Goal: Task Accomplishment & Management: Manage account settings

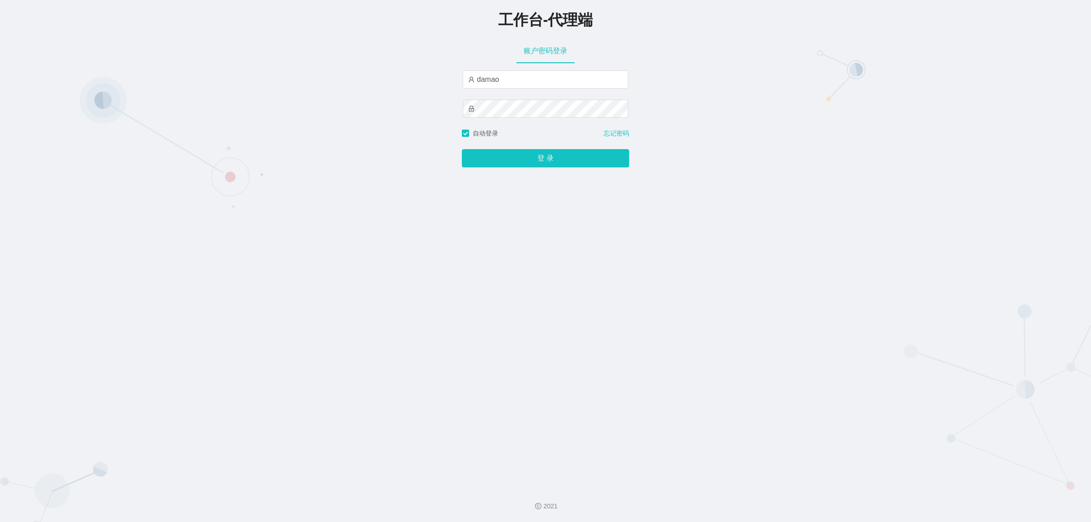
type input "baoma"
click at [531, 156] on button "登 录" at bounding box center [545, 158] width 167 height 18
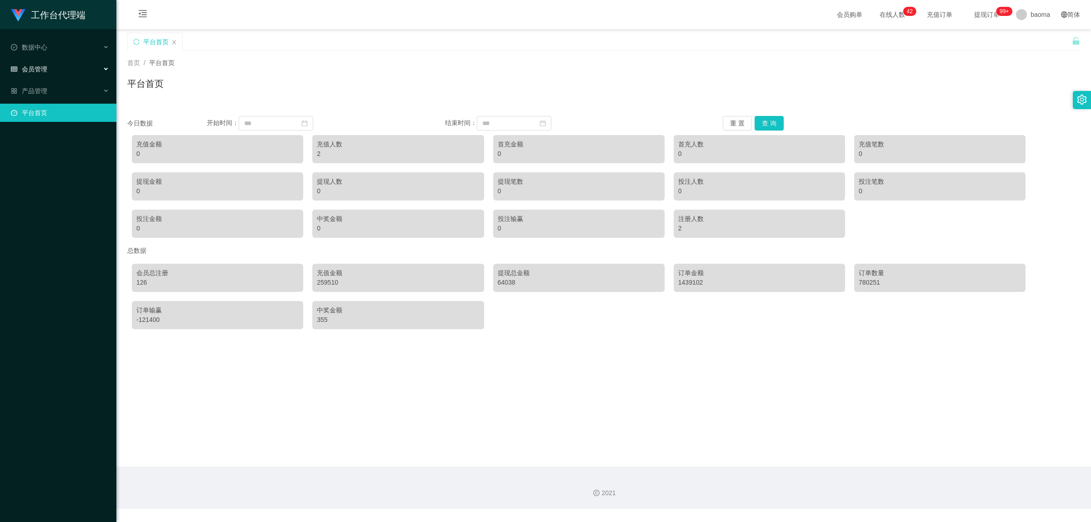
click at [36, 65] on span "会员管理" at bounding box center [29, 68] width 36 height 7
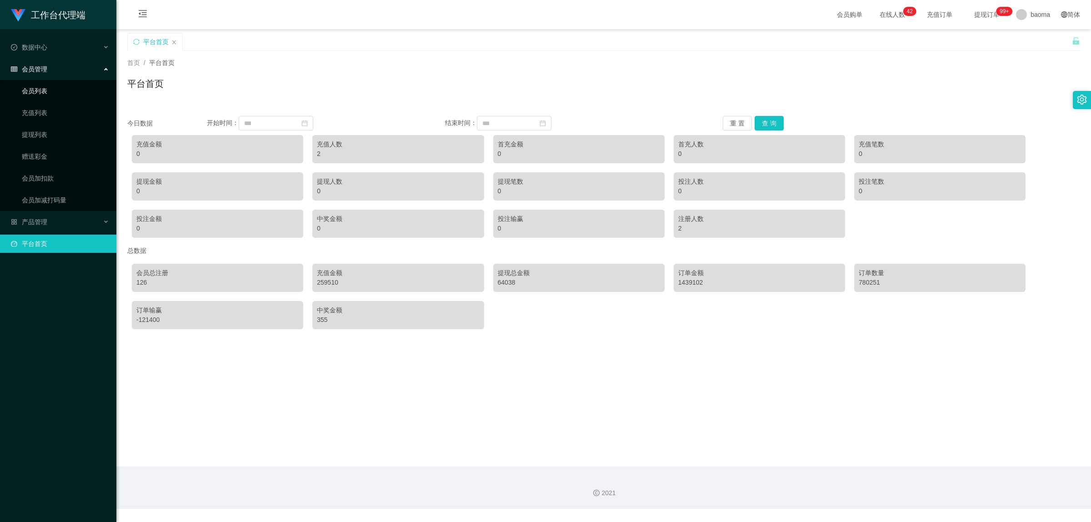
click at [46, 90] on link "会员列表" at bounding box center [65, 91] width 87 height 18
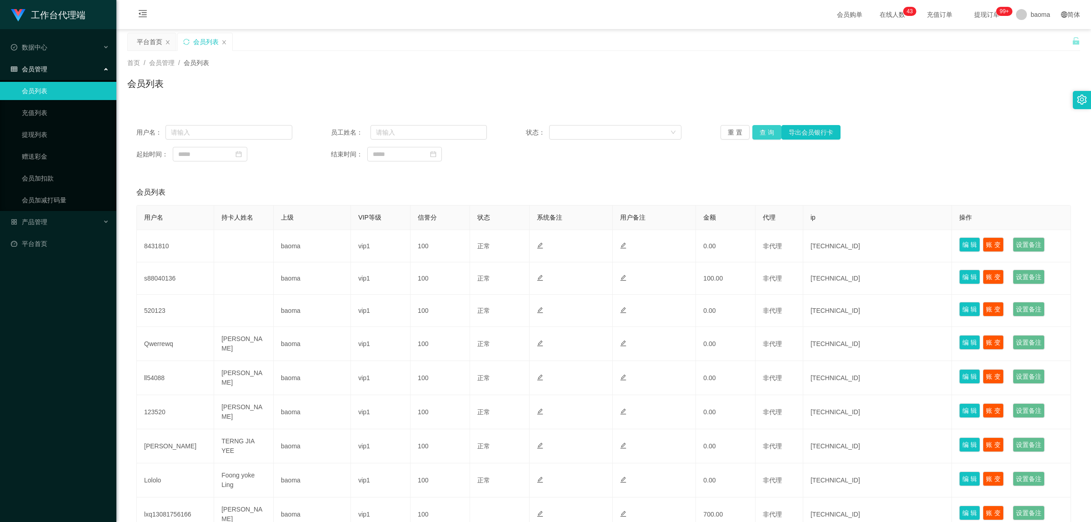
click at [765, 129] on button "查 询" at bounding box center [766, 132] width 29 height 15
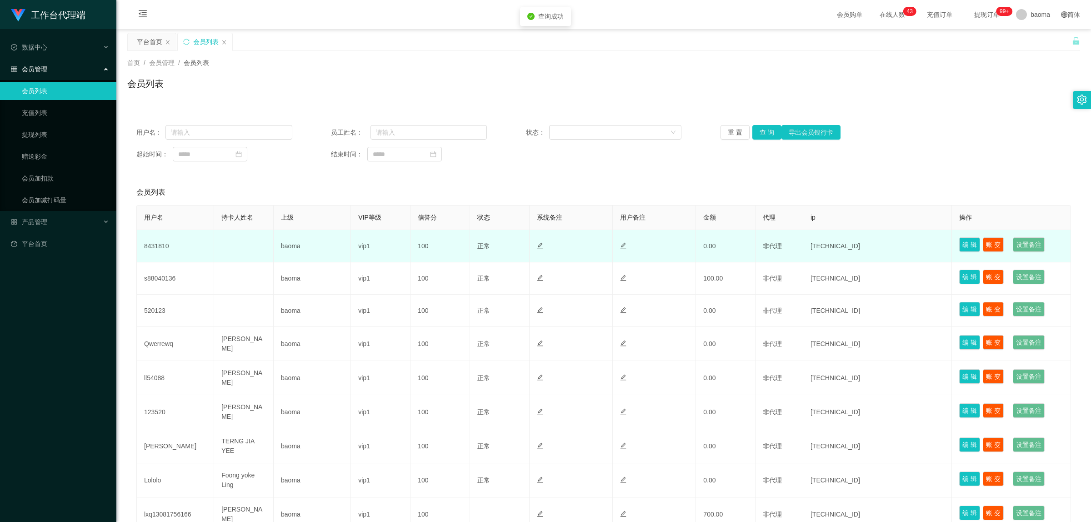
click at [163, 244] on td "8431810" at bounding box center [175, 246] width 77 height 32
click at [164, 244] on td "8431810" at bounding box center [175, 246] width 77 height 32
copy td "8431810"
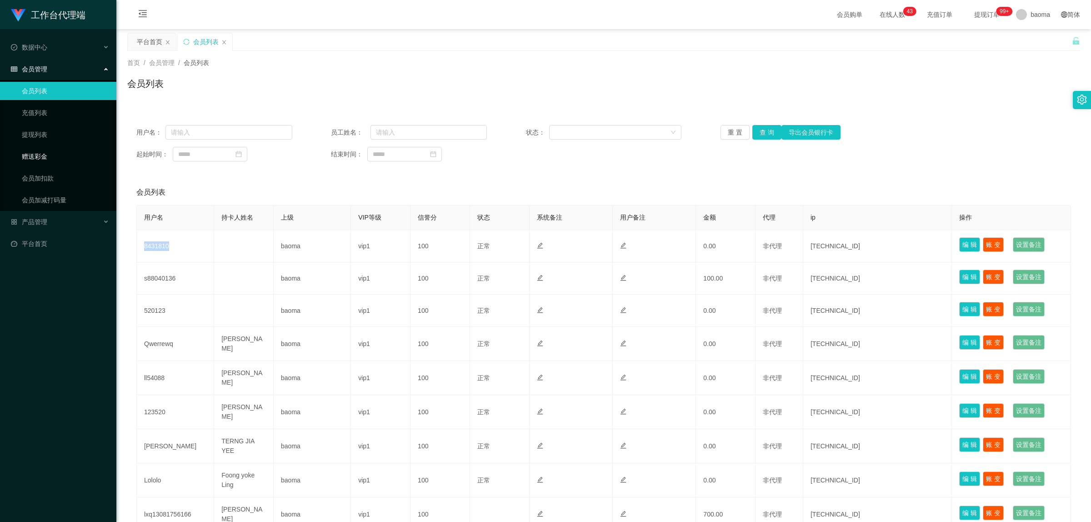
click at [39, 151] on link "赠送彩金" at bounding box center [65, 156] width 87 height 18
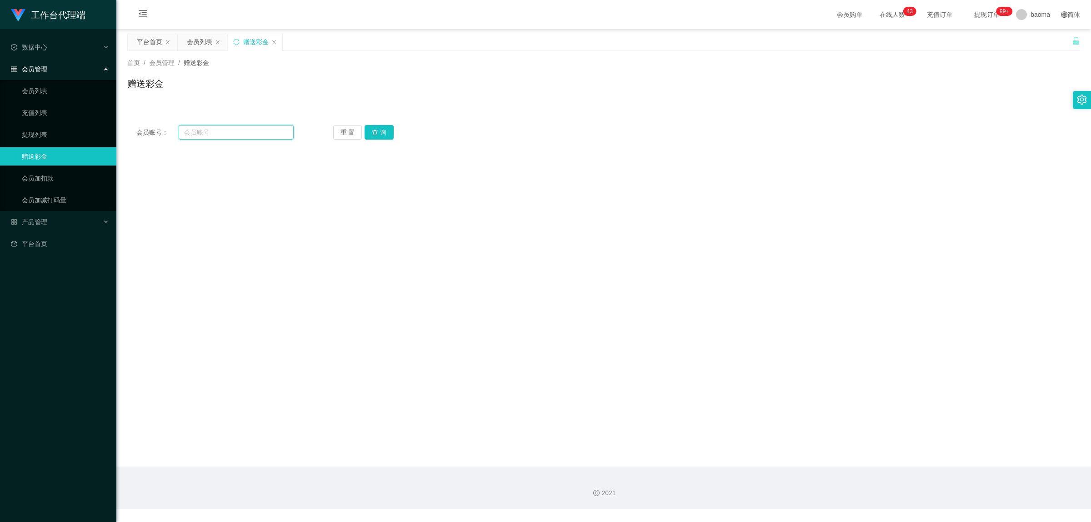
click at [212, 133] on input "text" at bounding box center [236, 132] width 115 height 15
paste input "8431810"
type input "8431810"
click at [382, 132] on button "查 询" at bounding box center [379, 132] width 29 height 15
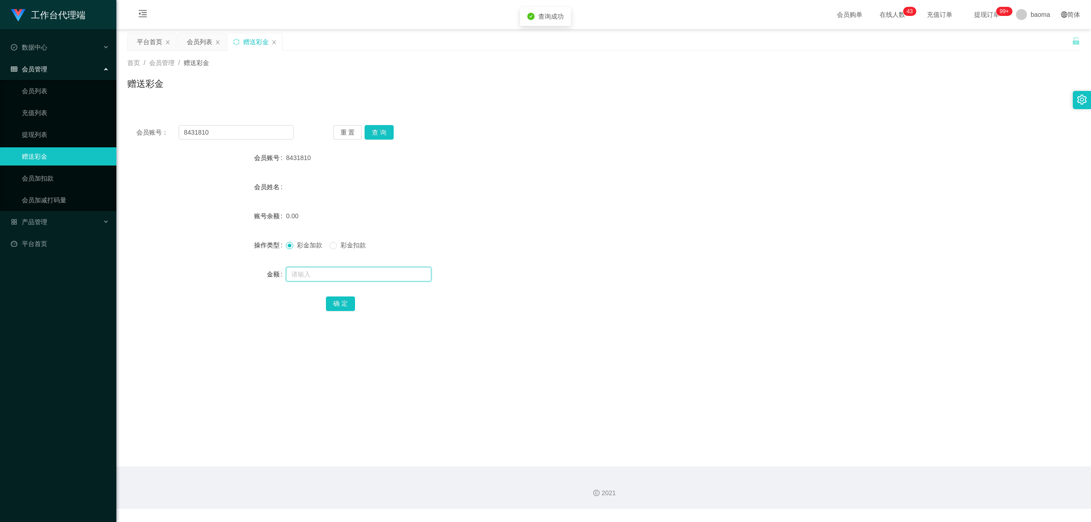
click at [318, 268] on input "text" at bounding box center [358, 274] width 145 height 15
type input "100"
click at [340, 300] on button "确 定" at bounding box center [340, 303] width 29 height 15
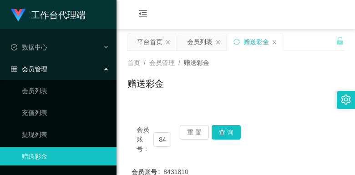
drag, startPoint x: 272, startPoint y: 21, endPoint x: 292, endPoint y: 0, distance: 28.9
click at [273, 19] on div "会员购单 在线人数 0 1 2 3 4 5 6 7 8 9 0 1 2 3 4 5 6 7 8 9 0 1 2 3 4 5 6 7 8 9 0 1 2 3 4…" at bounding box center [235, 15] width 238 height 30
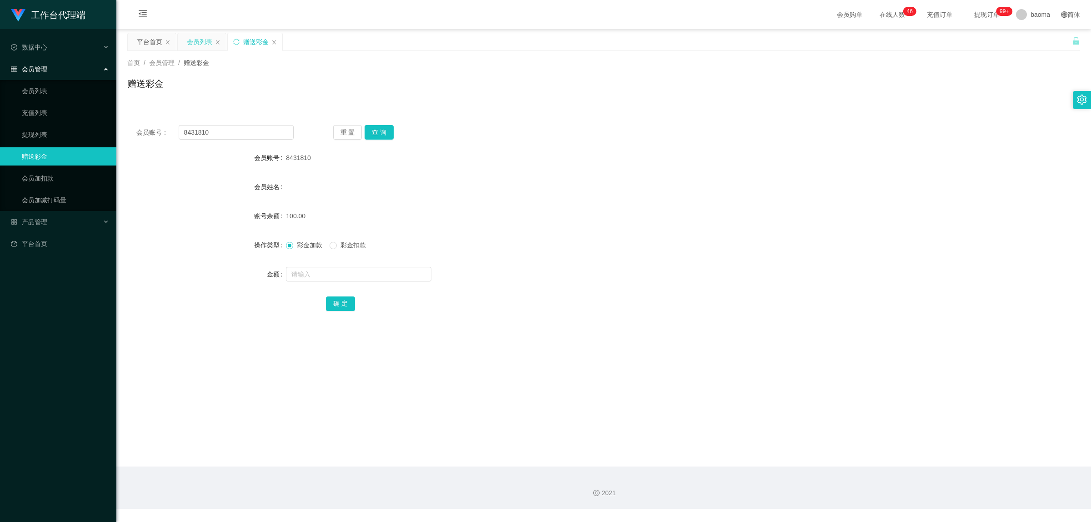
drag, startPoint x: 193, startPoint y: 42, endPoint x: 185, endPoint y: 43, distance: 7.8
click at [193, 42] on div "会员列表" at bounding box center [199, 41] width 25 height 17
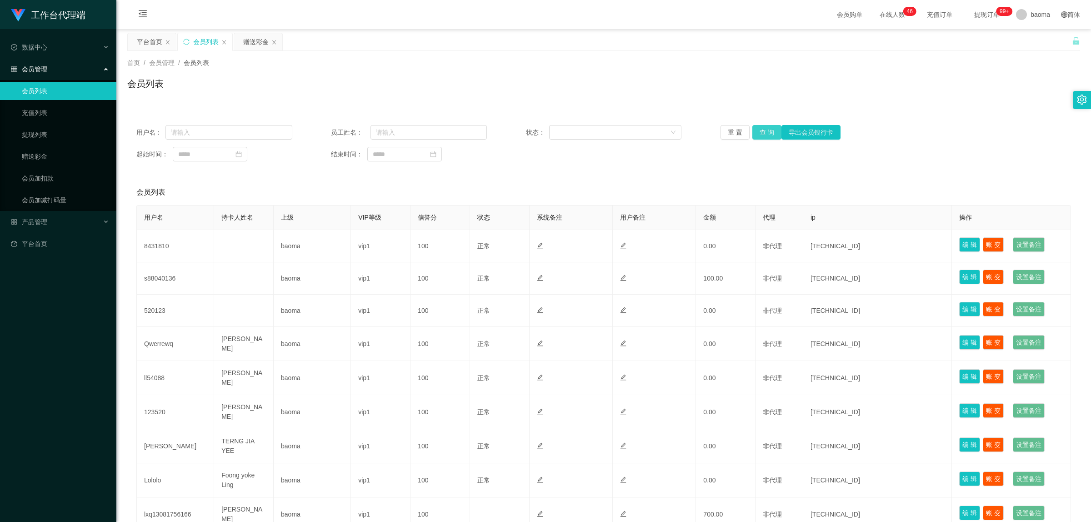
click at [771, 130] on button "查 询" at bounding box center [766, 132] width 29 height 15
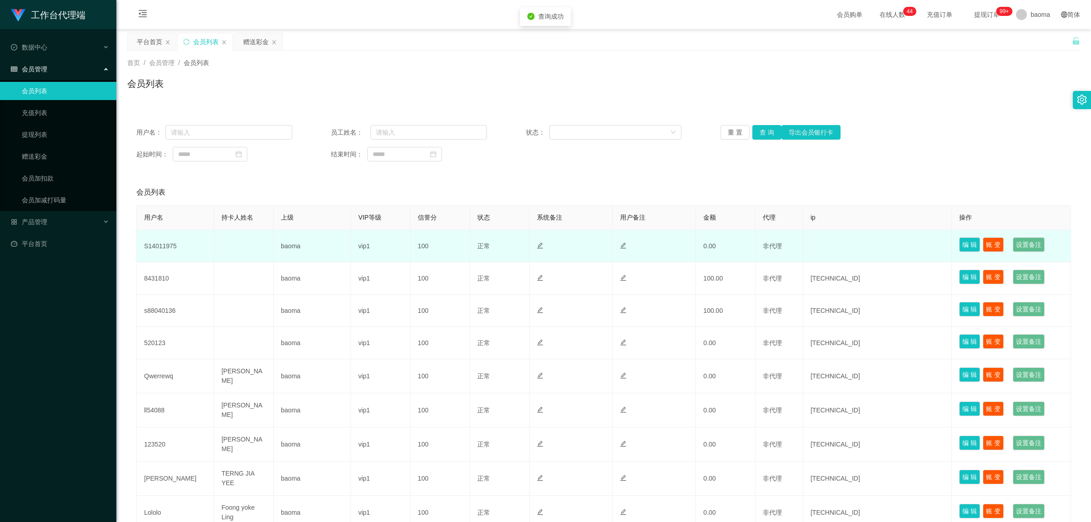
click at [179, 248] on td "S14011975" at bounding box center [175, 246] width 77 height 32
click at [171, 246] on td "S14011975" at bounding box center [175, 246] width 77 height 32
copy td "S14011975"
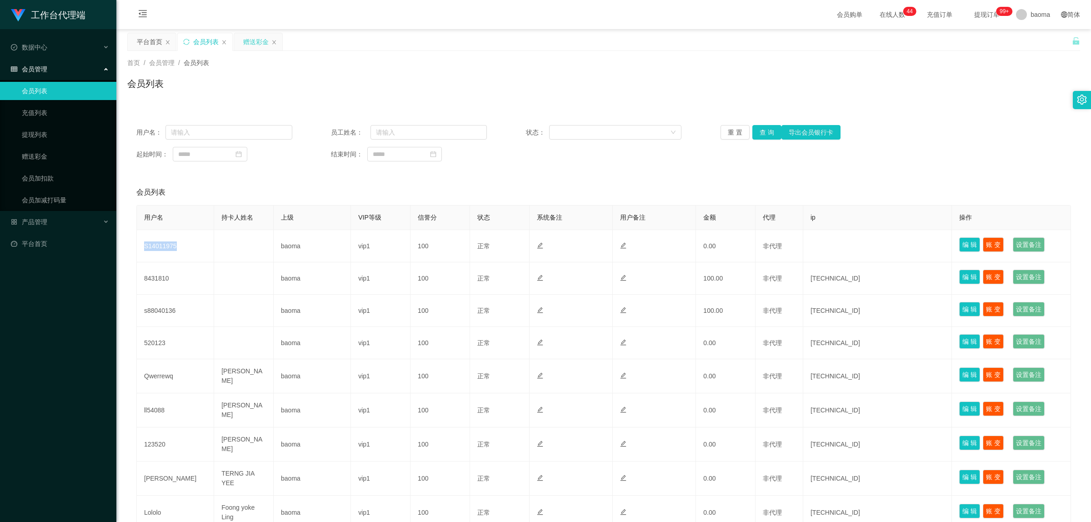
click at [250, 45] on div "赠送彩金" at bounding box center [255, 41] width 25 height 17
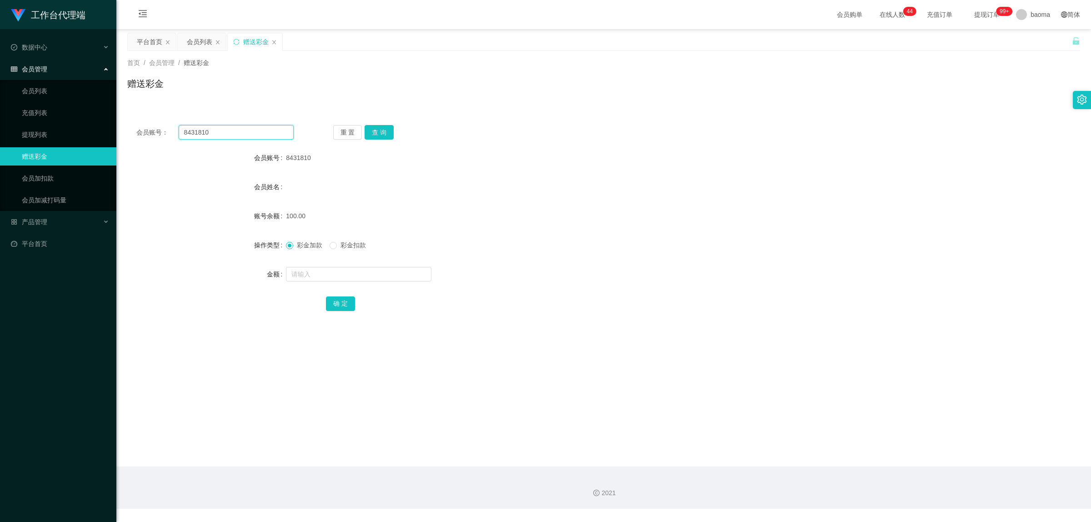
drag, startPoint x: 230, startPoint y: 135, endPoint x: 139, endPoint y: 120, distance: 91.7
click at [139, 121] on div "会员账号： 8431810 重 置 查 询 会员账号 8431810 会员姓名 账号余额 100.00 操作类型 彩金加款 彩金扣款 金额 确 定" at bounding box center [603, 224] width 953 height 216
paste input "S14011975"
type input "S14011975"
click at [376, 131] on button "查 询" at bounding box center [379, 132] width 29 height 15
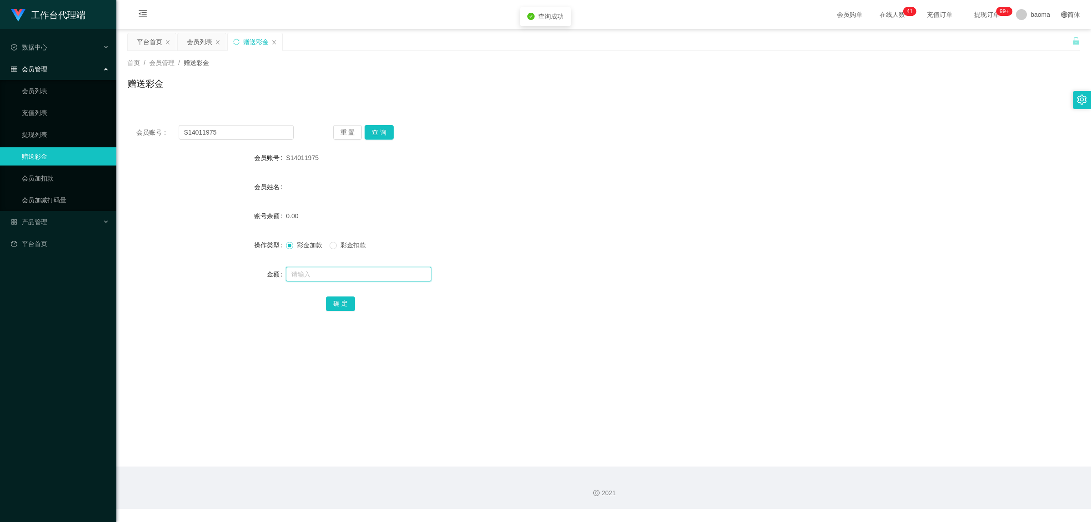
click at [331, 278] on input "text" at bounding box center [358, 274] width 145 height 15
type input "100"
click at [331, 299] on button "确 定" at bounding box center [340, 303] width 29 height 15
click at [49, 243] on link "平台首页" at bounding box center [60, 244] width 98 height 18
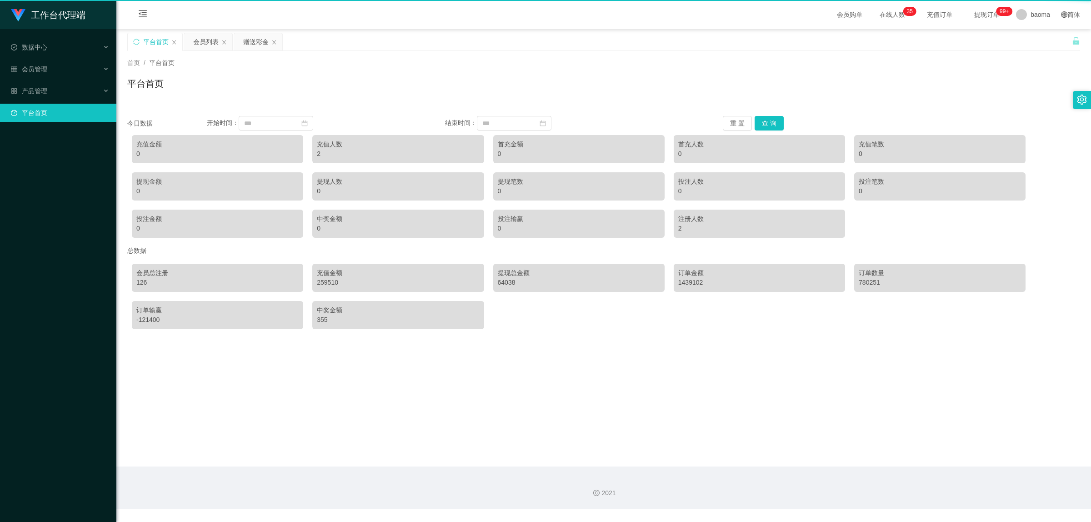
click at [46, 223] on div "工作台代理端 数据中心 会员管理 会员列表 充值列表 提现列表 赠送彩金 会员加扣款 会员加减打码量 产品管理 平台首页" at bounding box center [58, 261] width 116 height 522
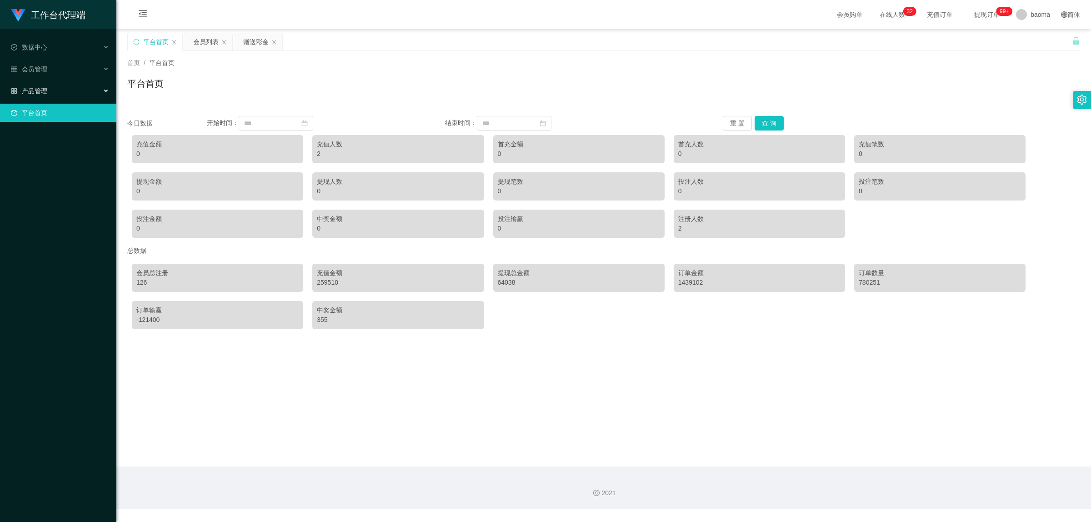
click at [34, 85] on div "产品管理" at bounding box center [58, 91] width 116 height 18
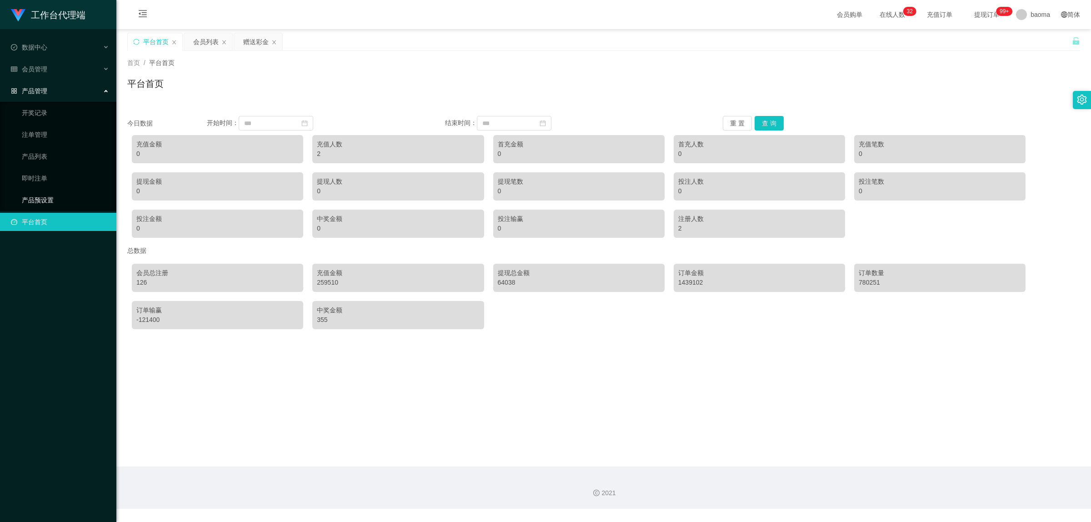
click at [49, 199] on link "产品预设置" at bounding box center [65, 200] width 87 height 18
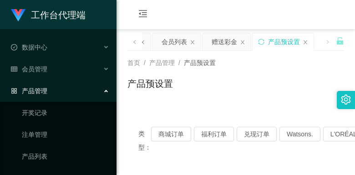
drag, startPoint x: 255, startPoint y: 19, endPoint x: 276, endPoint y: 0, distance: 27.7
click at [257, 17] on div "会员购单 在线人数 0 1 2 3 4 5 6 7 8 9 0 1 2 3 4 5 6 7 8 9 0 1 2 3 4 5 6 7 8 9 0 1 2 3 4…" at bounding box center [235, 15] width 238 height 30
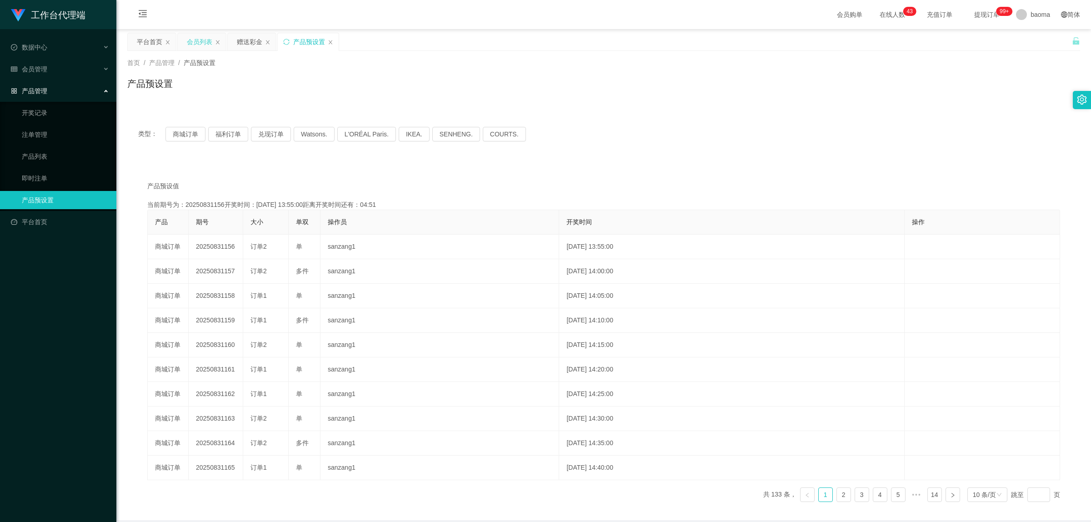
click at [199, 39] on div "会员列表" at bounding box center [199, 41] width 25 height 17
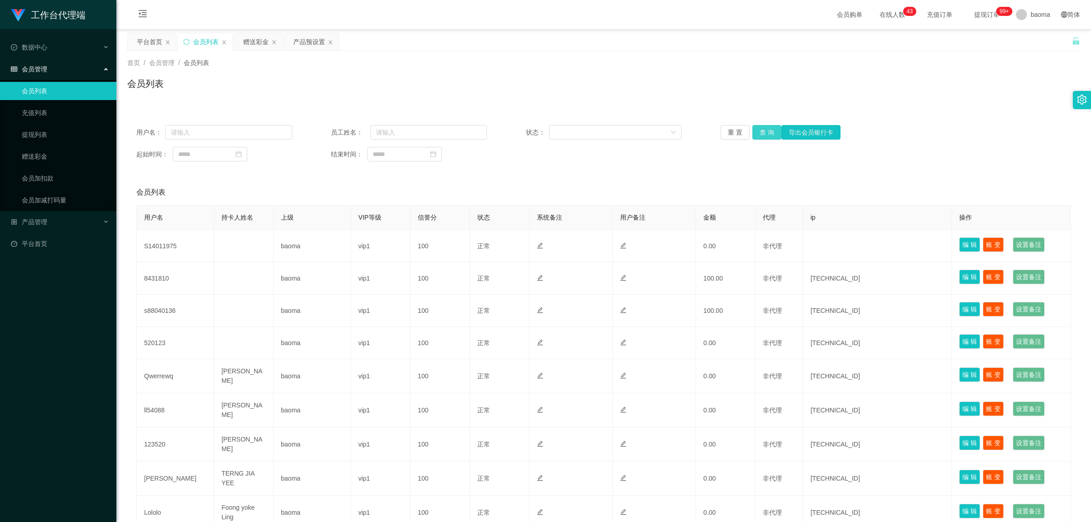
click at [766, 130] on button "查 询" at bounding box center [766, 132] width 29 height 15
